Goal: Task Accomplishment & Management: Manage account settings

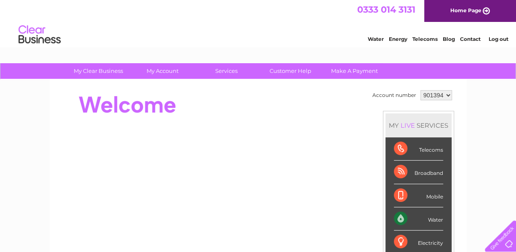
click at [463, 41] on link "Contact" at bounding box center [470, 39] width 21 height 6
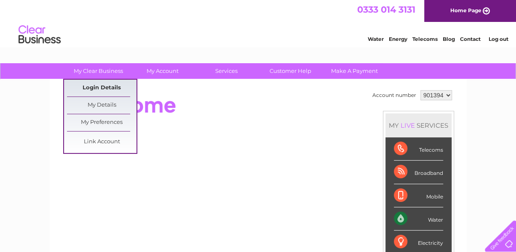
click at [108, 84] on link "Login Details" at bounding box center [101, 88] width 69 height 17
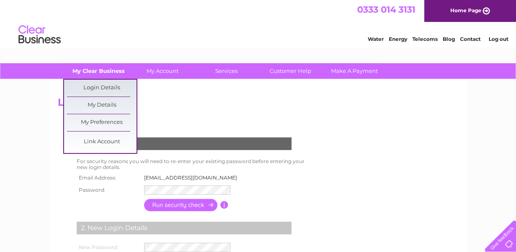
click at [117, 72] on link "My Clear Business" at bounding box center [98, 71] width 69 height 16
click at [104, 104] on link "My Details" at bounding box center [101, 105] width 69 height 17
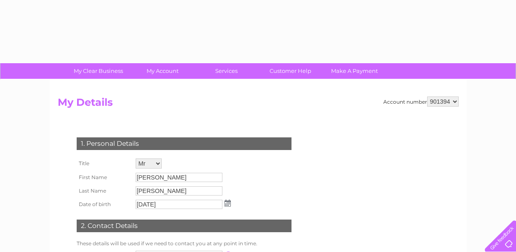
click at [111, 104] on h2 "My Details" at bounding box center [258, 104] width 401 height 16
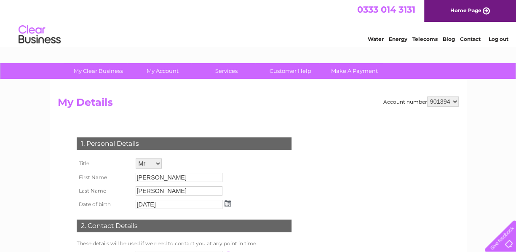
scroll to position [84, 0]
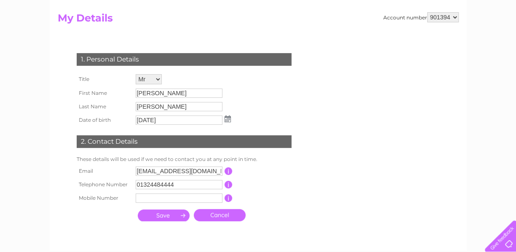
click at [147, 93] on input "Allan" at bounding box center [179, 92] width 87 height 9
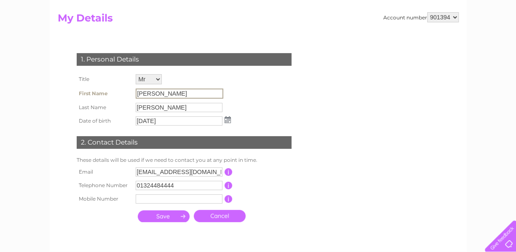
click at [144, 92] on input "Allan" at bounding box center [180, 93] width 88 height 10
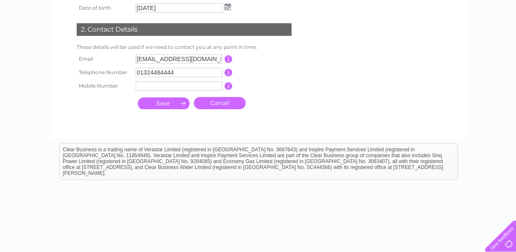
scroll to position [150, 0]
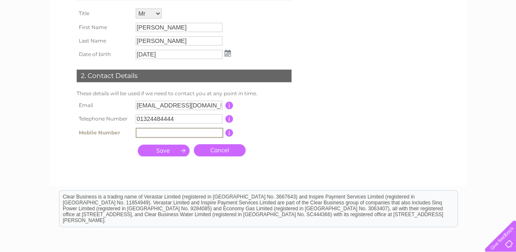
click at [141, 135] on input "text" at bounding box center [180, 133] width 88 height 10
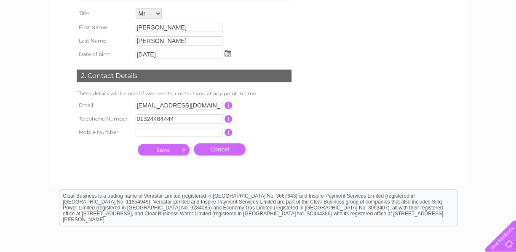
click at [114, 139] on div "1. Personal Details Title Mr Mrs Ms Miss Dr Rev Prof Other First Name Allan Las…" at bounding box center [186, 69] width 256 height 181
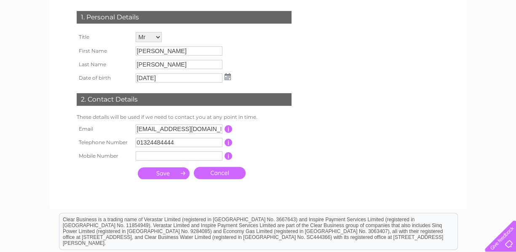
scroll to position [0, 0]
